Goal: Information Seeking & Learning: Learn about a topic

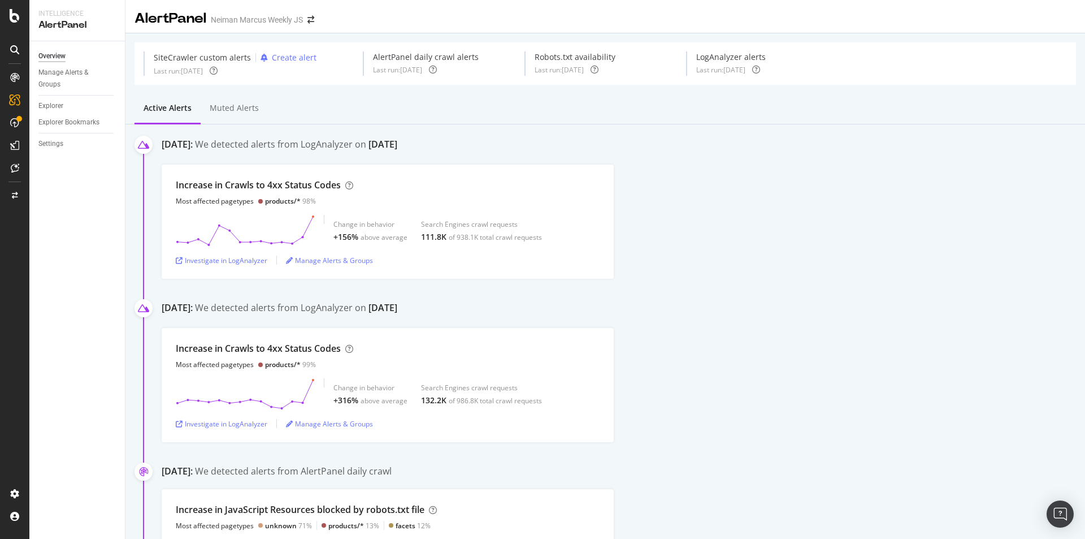
scroll to position [113, 0]
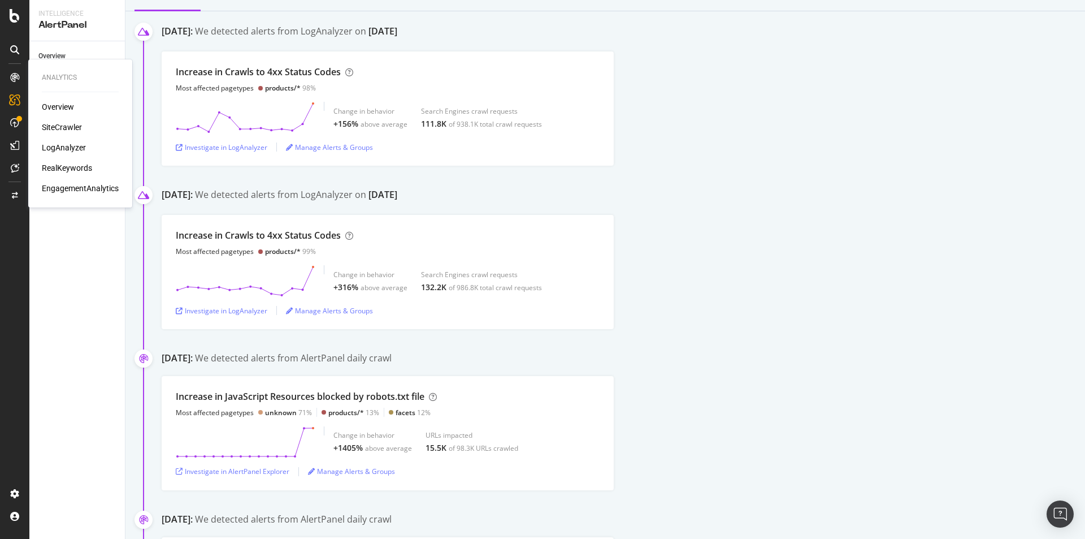
click at [68, 125] on div "SiteCrawler" at bounding box center [62, 127] width 40 height 11
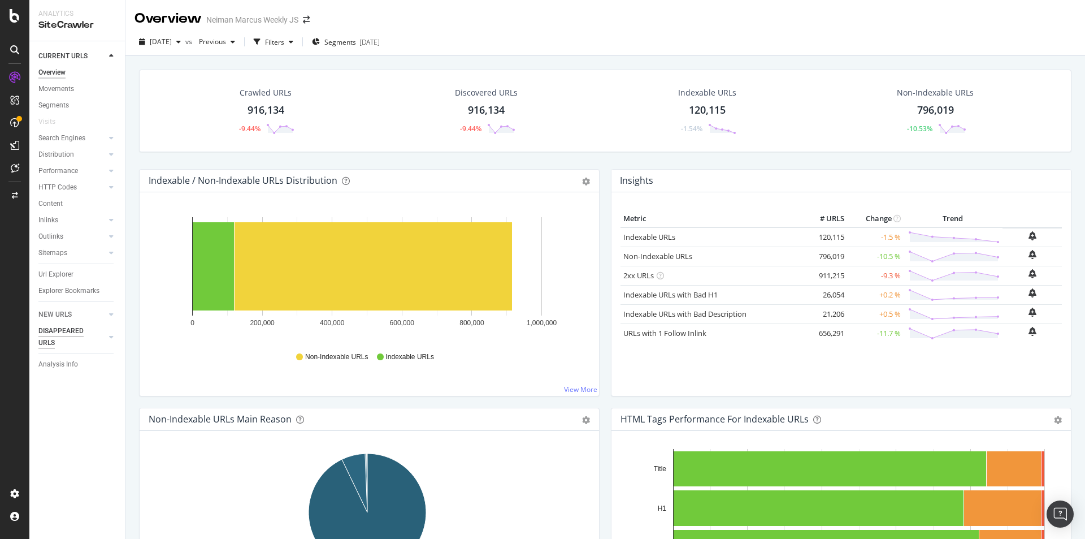
click at [63, 312] on div "NEW URLS" at bounding box center [54, 315] width 33 height 12
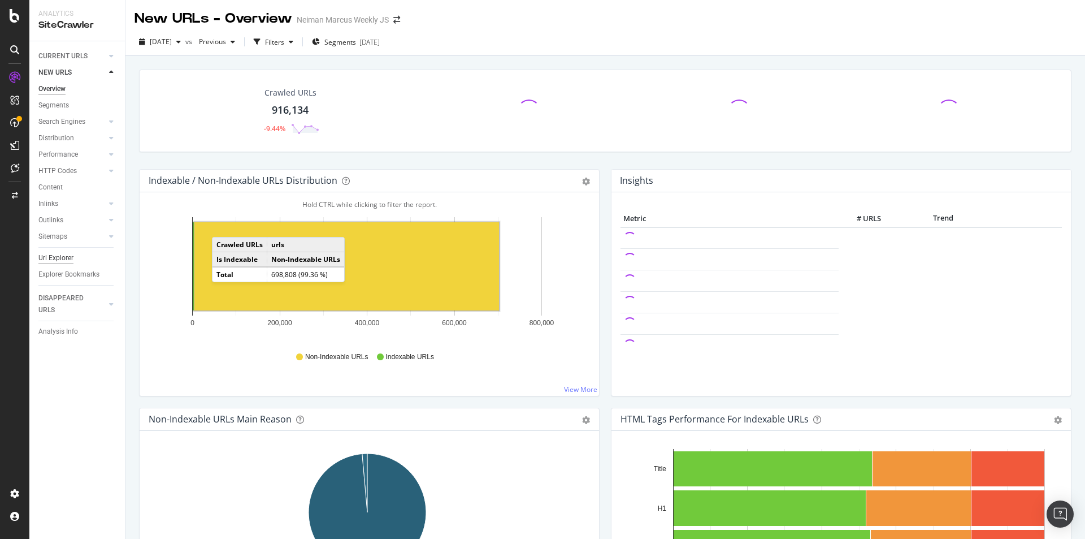
click at [66, 259] on div "Url Explorer" at bounding box center [55, 258] width 35 height 12
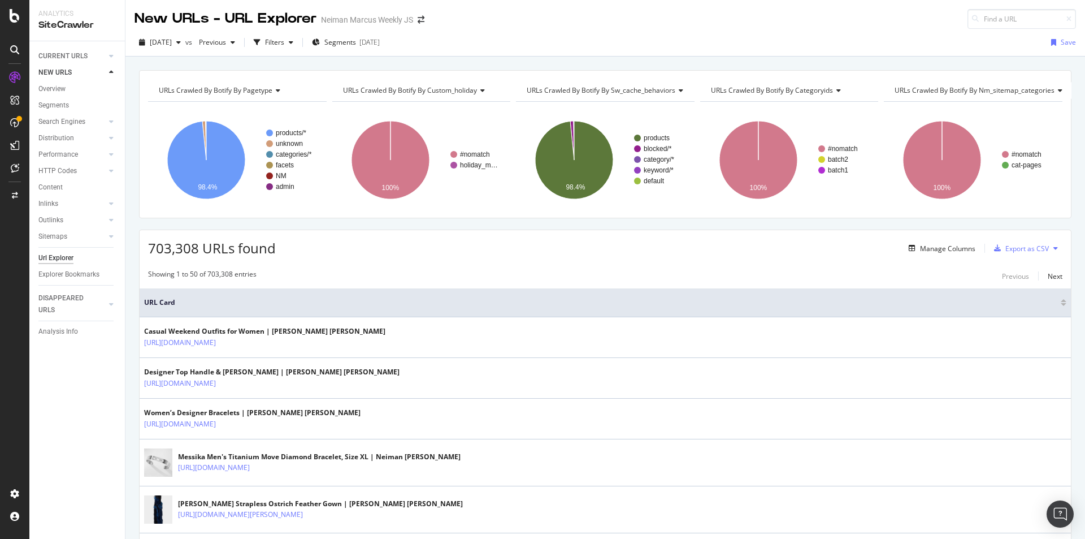
click at [947, 248] on div "Manage Columns" at bounding box center [947, 249] width 55 height 10
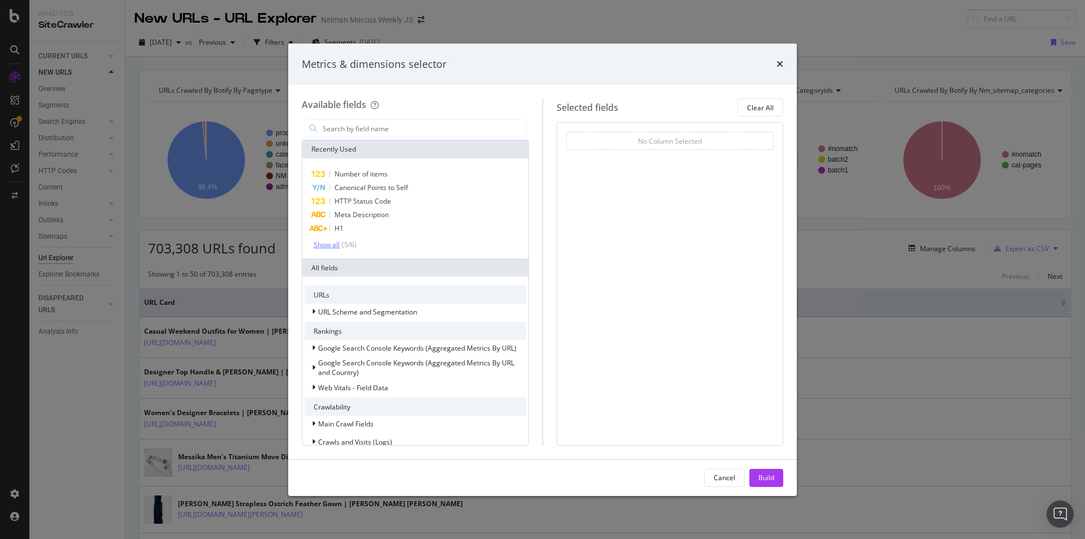
click at [328, 245] on div "Show all" at bounding box center [327, 245] width 26 height 8
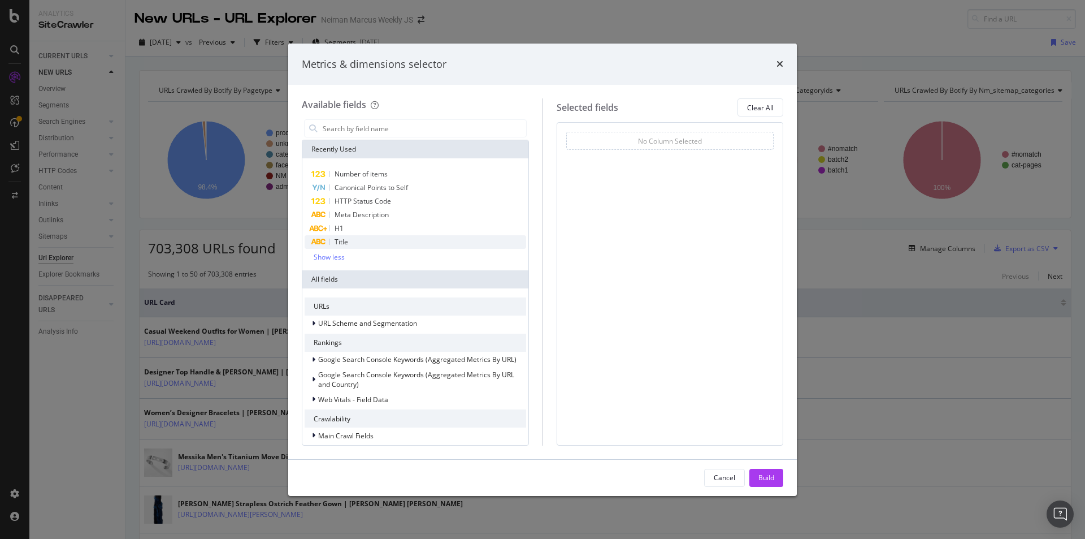
click at [392, 243] on div "Title" at bounding box center [416, 242] width 222 height 14
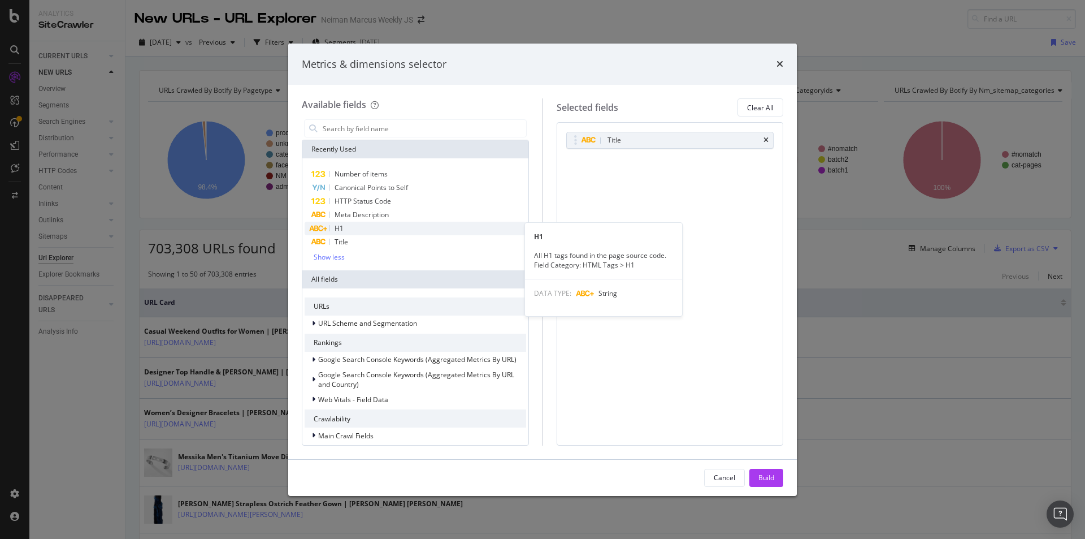
drag, startPoint x: 393, startPoint y: 231, endPoint x: 399, endPoint y: 222, distance: 10.2
click at [395, 231] on div "H1" at bounding box center [416, 229] width 222 height 14
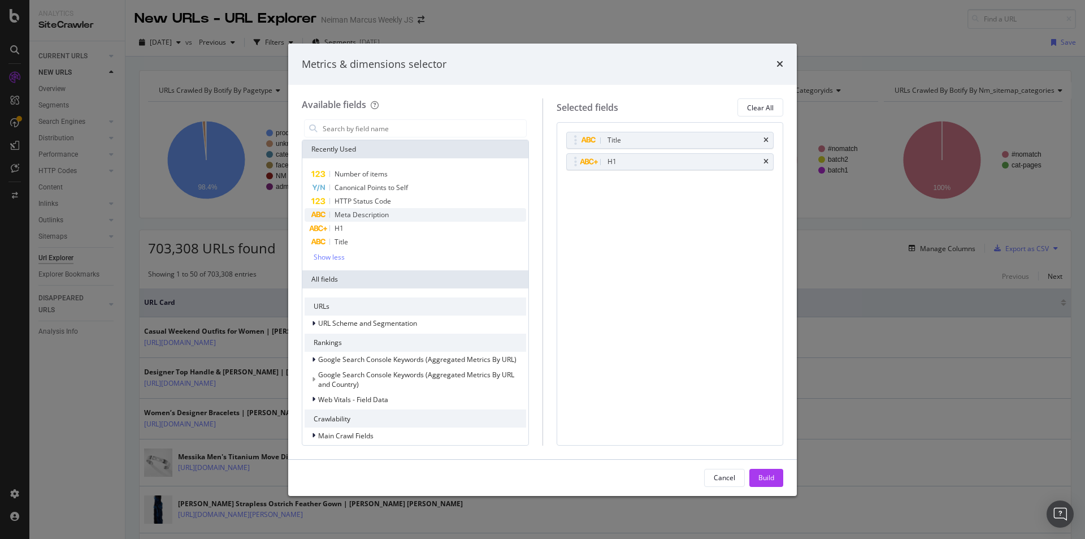
click at [401, 213] on div "Meta Description" at bounding box center [416, 215] width 222 height 14
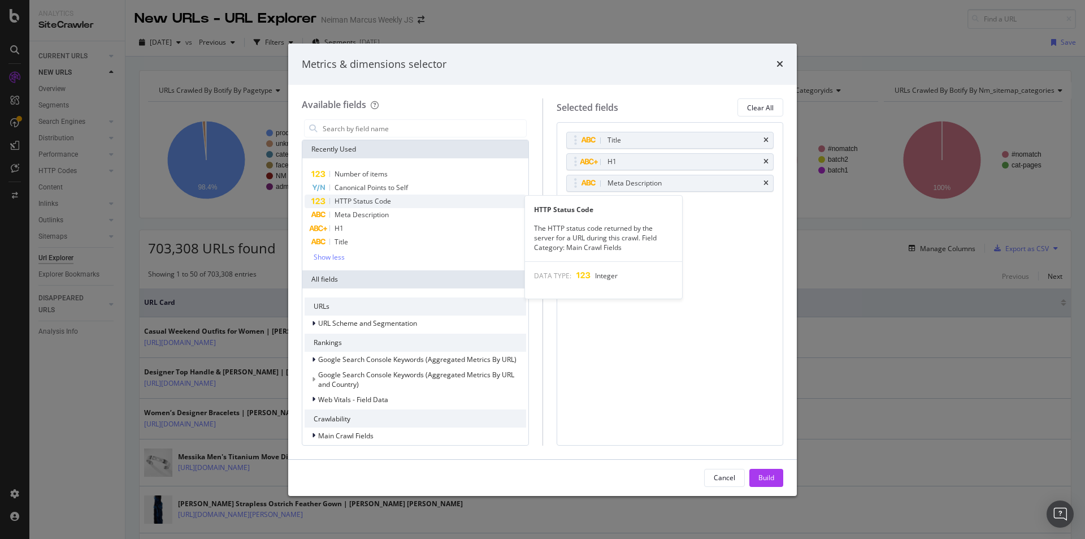
click at [403, 205] on div "HTTP Status Code" at bounding box center [416, 201] width 222 height 14
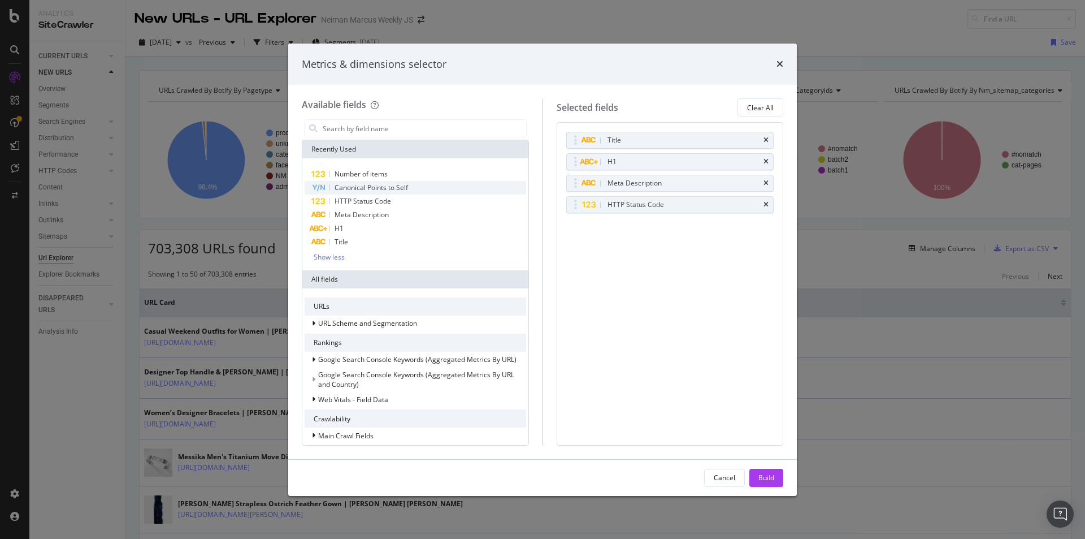
click at [410, 193] on div "Canonical Points to Self" at bounding box center [416, 188] width 222 height 14
click at [419, 174] on div "Number of items" at bounding box center [416, 174] width 222 height 14
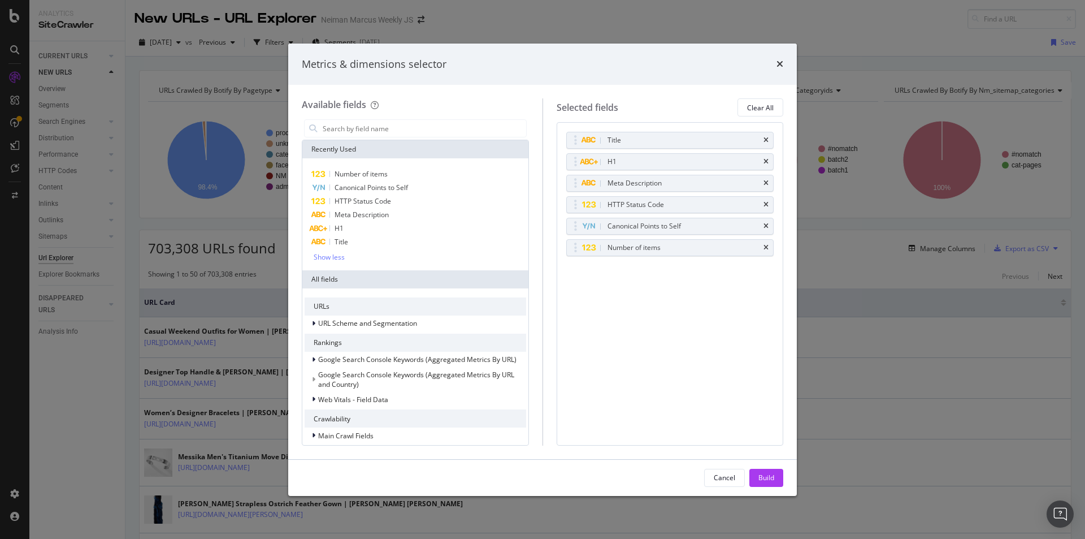
drag, startPoint x: 771, startPoint y: 479, endPoint x: 976, endPoint y: 465, distance: 206.3
click at [772, 479] on div "Build" at bounding box center [767, 478] width 16 height 10
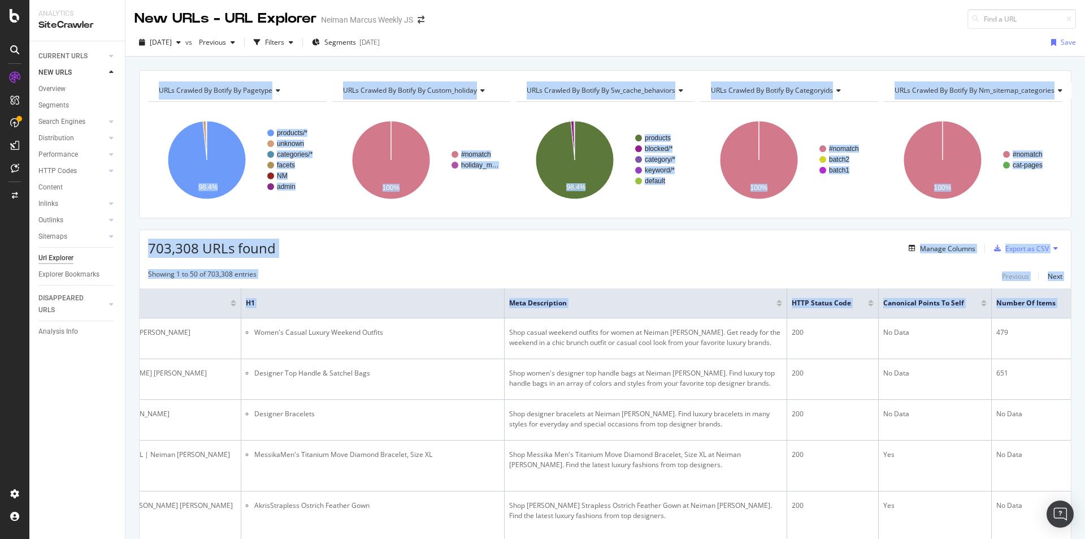
scroll to position [0, 498]
drag, startPoint x: 526, startPoint y: 330, endPoint x: 1085, endPoint y: 322, distance: 558.6
click at [1085, 322] on div "New URLs - URL Explorer Neiman Marcus Weekly JS [DATE] vs Previous Filters Segm…" at bounding box center [605, 269] width 960 height 539
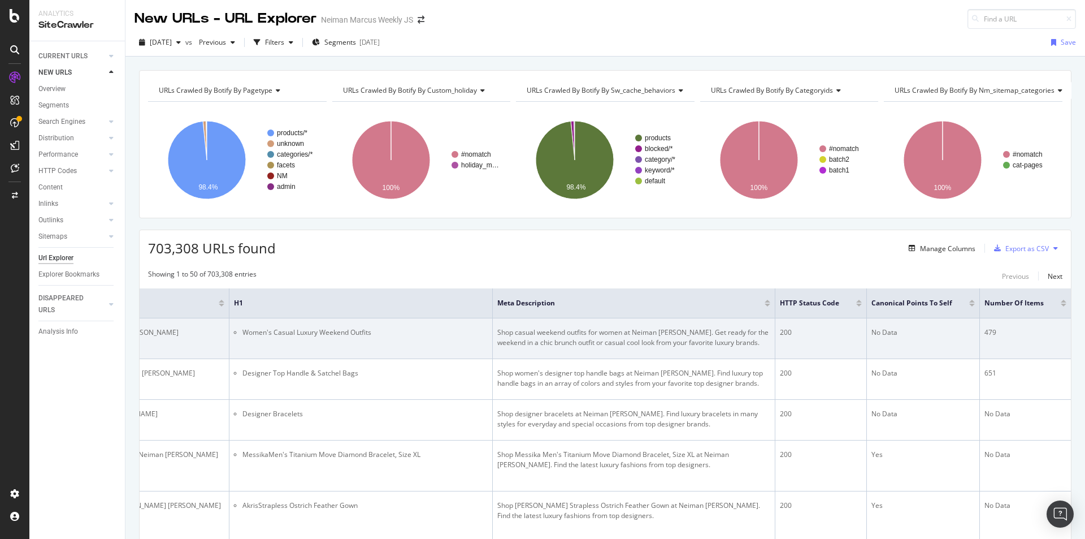
click at [824, 334] on div "200" at bounding box center [821, 332] width 82 height 10
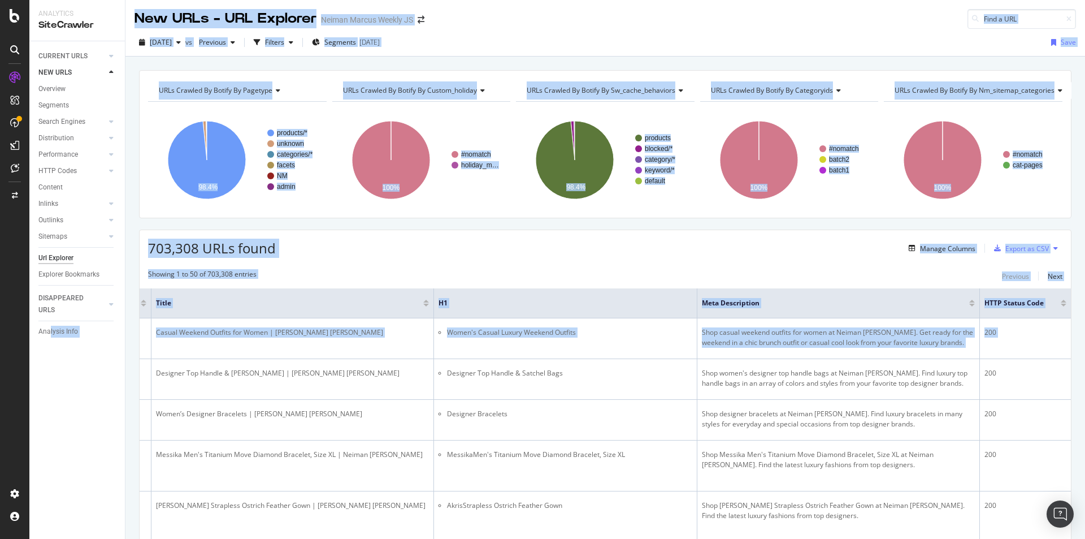
scroll to position [0, 0]
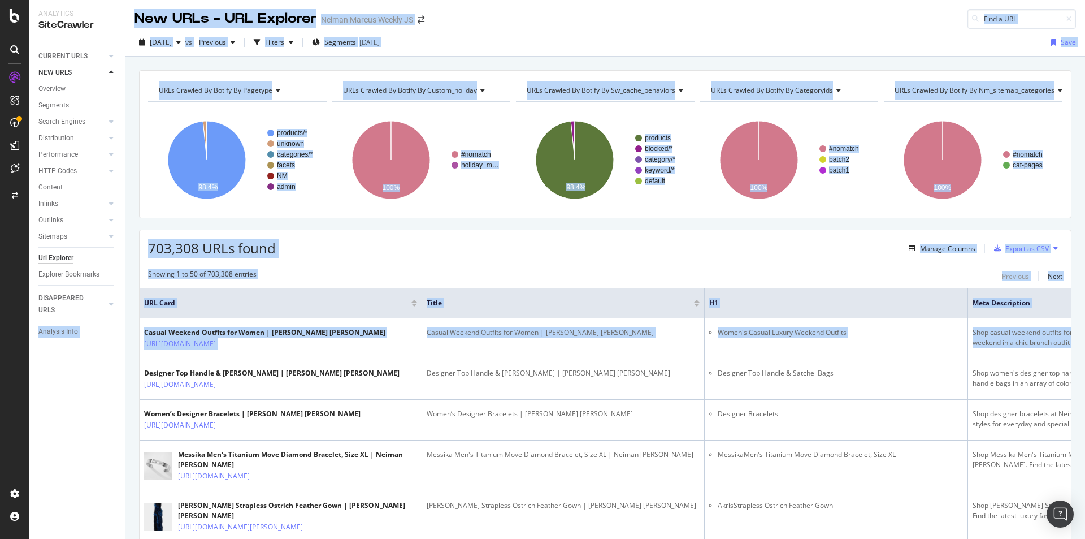
drag, startPoint x: 842, startPoint y: 358, endPoint x: 50, endPoint y: 374, distance: 792.7
click at [37, 383] on div "Analytics SiteCrawler CURRENT URLS Overview Movements Segments Visits Search En…" at bounding box center [557, 269] width 1056 height 539
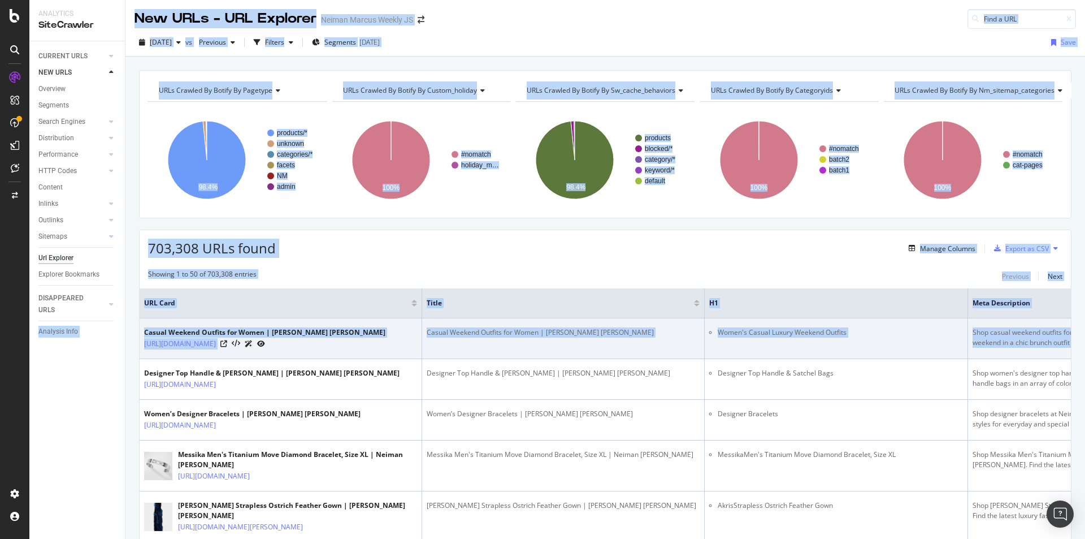
click at [601, 334] on div "Casual Weekend Outfits for Women | [PERSON_NAME] [PERSON_NAME]" at bounding box center [563, 332] width 273 height 10
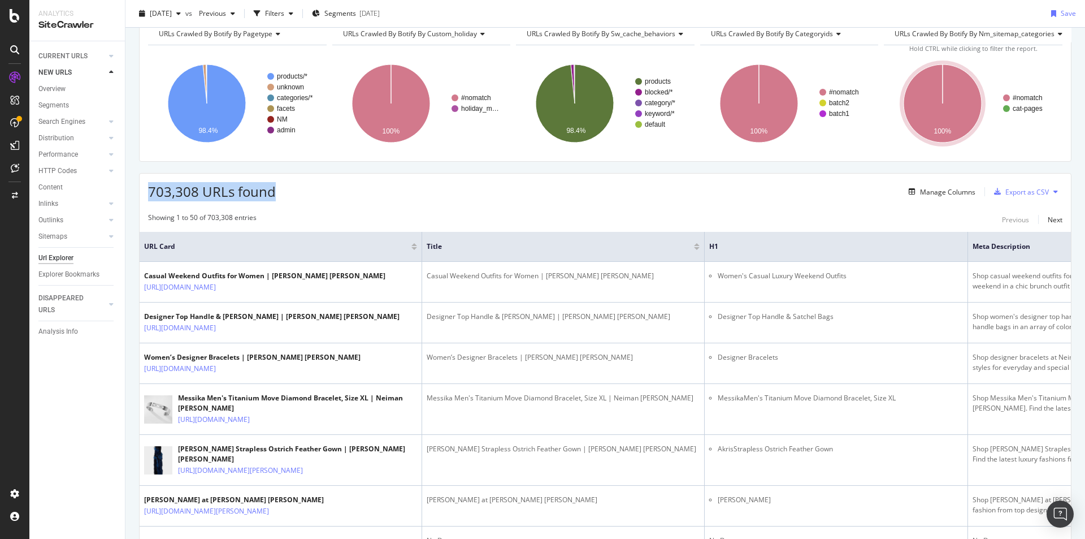
drag, startPoint x: 146, startPoint y: 187, endPoint x: 309, endPoint y: 192, distance: 162.9
click at [309, 192] on div "703,308 URLs found Manage Columns Export as CSV" at bounding box center [606, 188] width 932 height 28
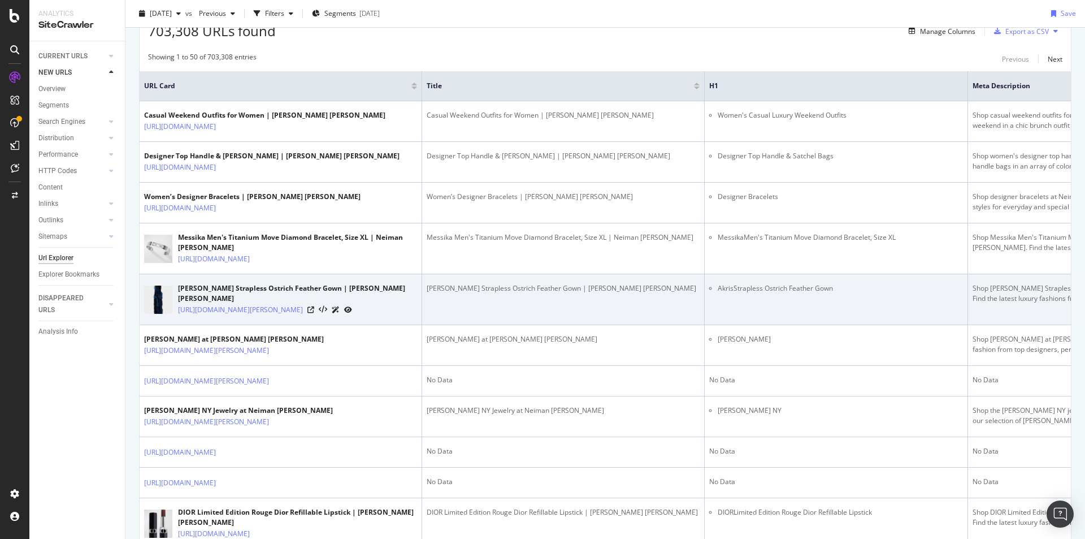
scroll to position [0, 0]
